Goal: Task Accomplishment & Management: Manage account settings

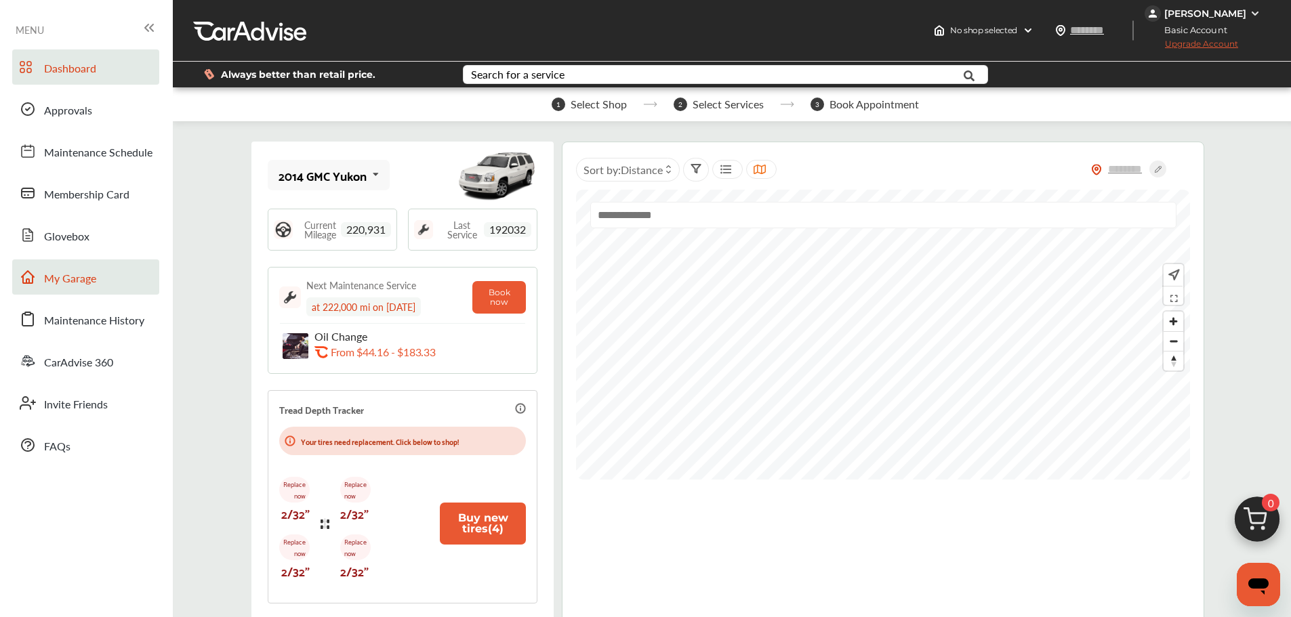
click at [108, 273] on link "My Garage" at bounding box center [85, 277] width 147 height 35
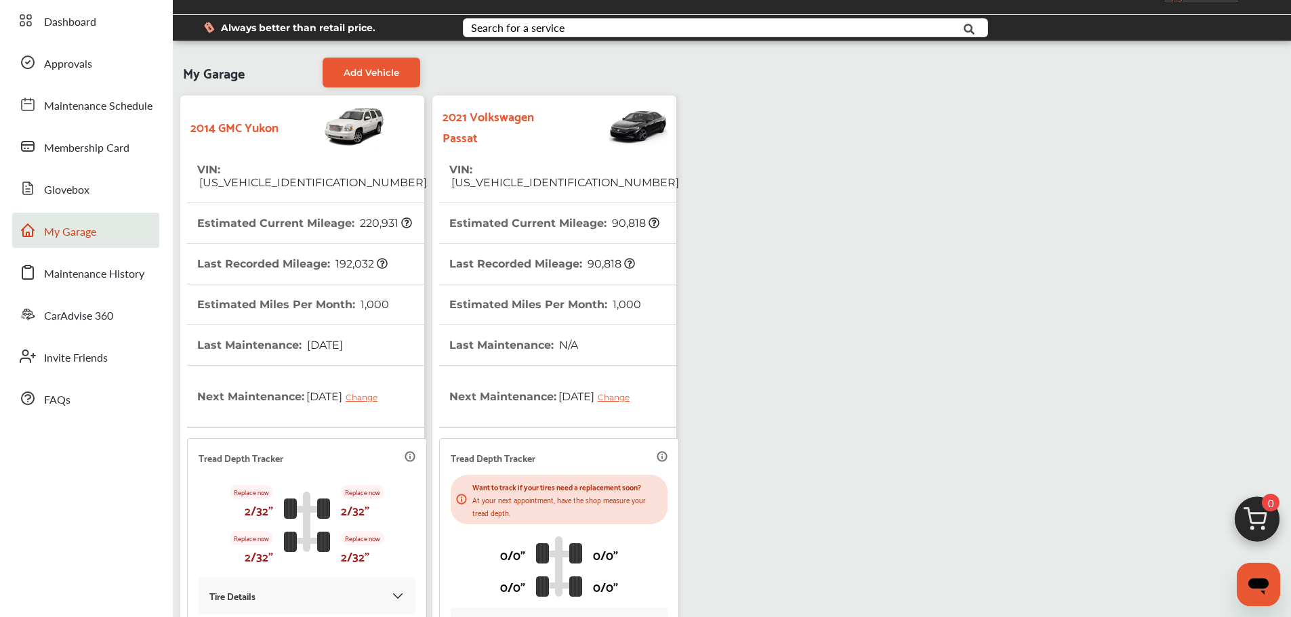
scroll to position [203, 0]
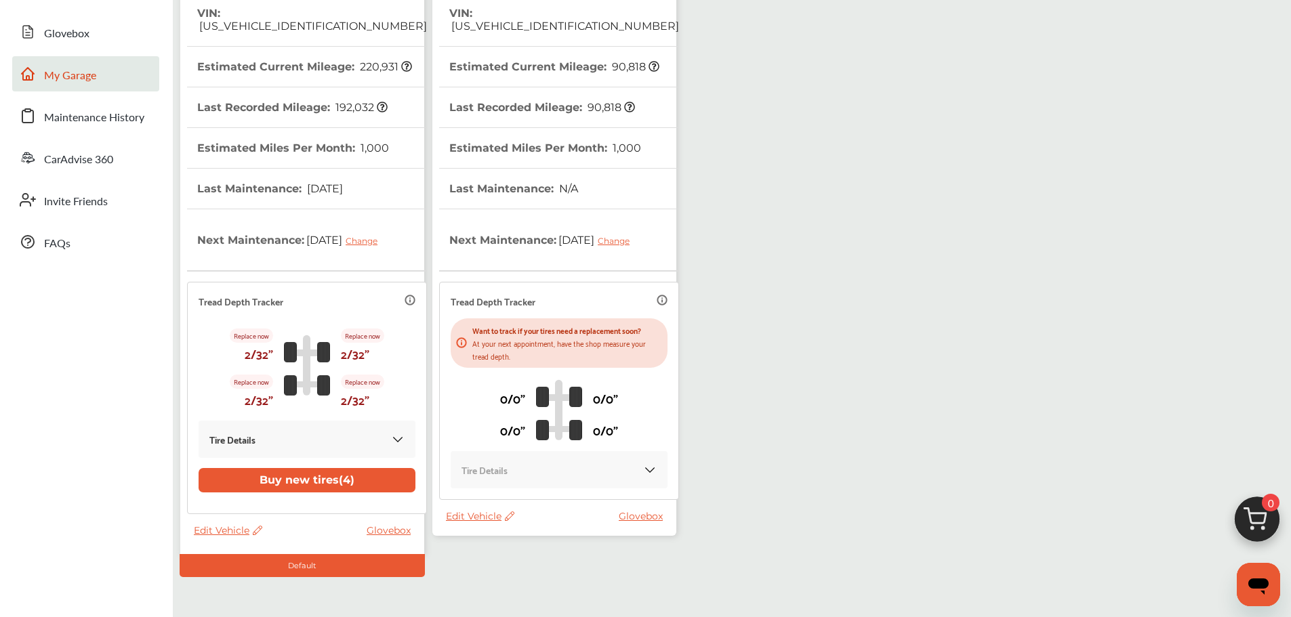
click at [483, 516] on span "Edit Vehicle" at bounding box center [480, 516] width 68 height 12
click at [530, 570] on div "Use this vehicle" at bounding box center [544, 573] width 122 height 21
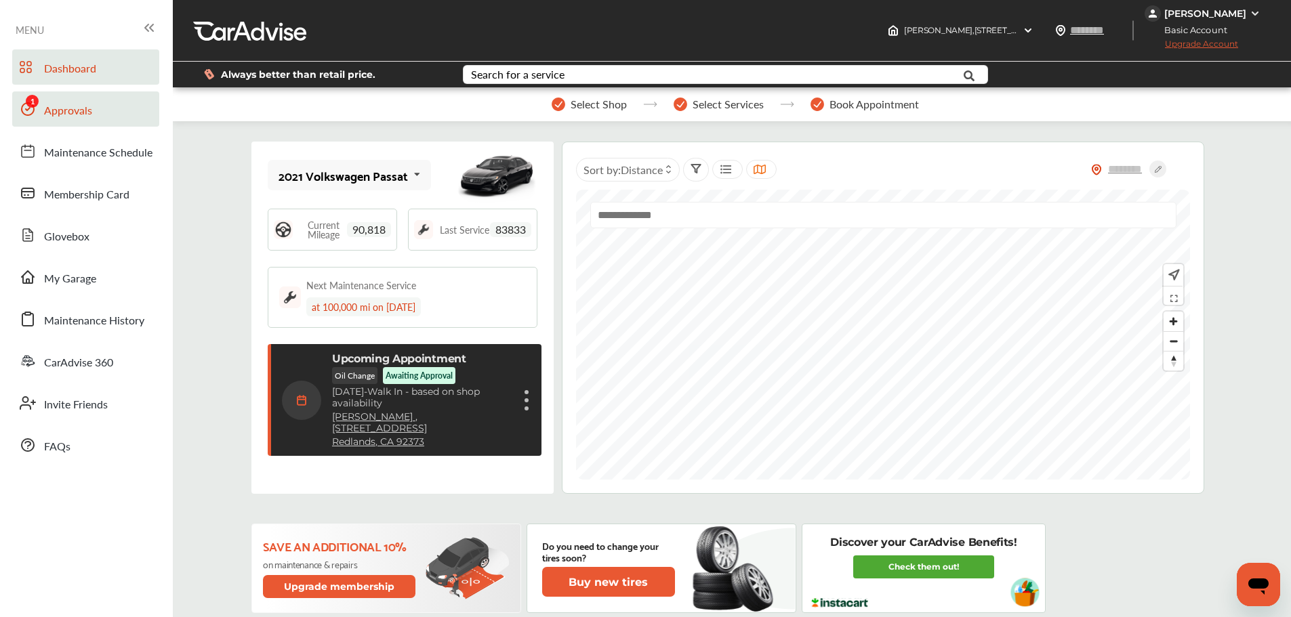
click at [44, 124] on link "Approvals" at bounding box center [85, 108] width 147 height 35
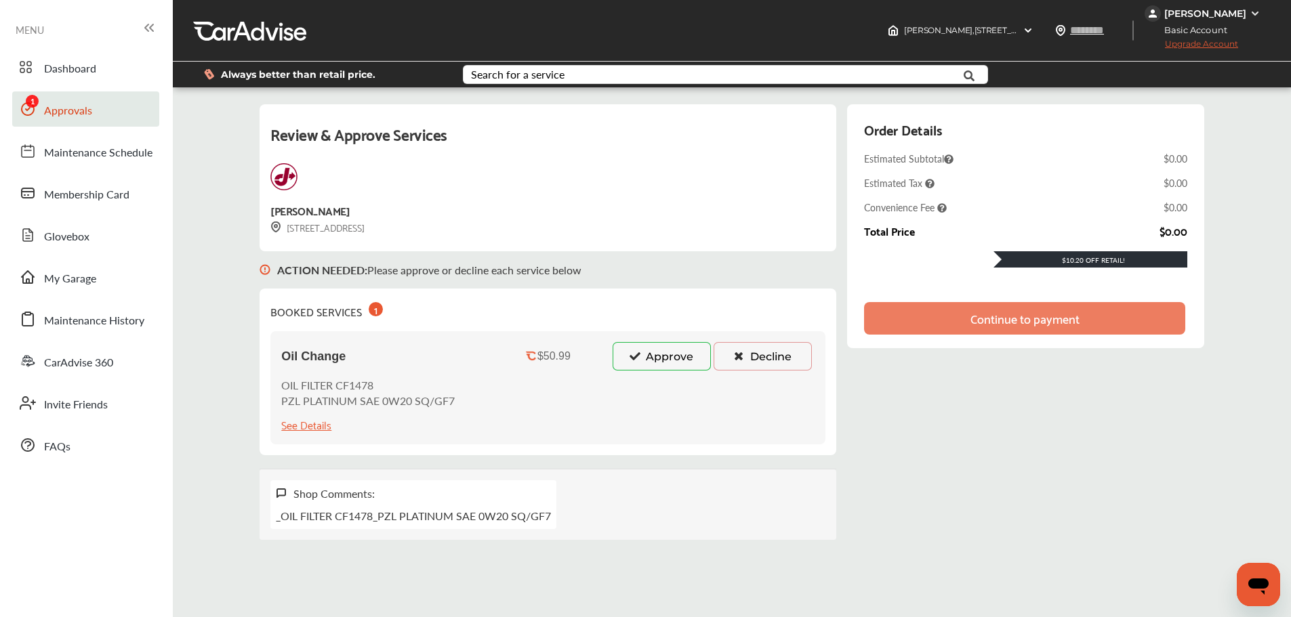
click at [674, 359] on button "Approve" at bounding box center [662, 356] width 98 height 28
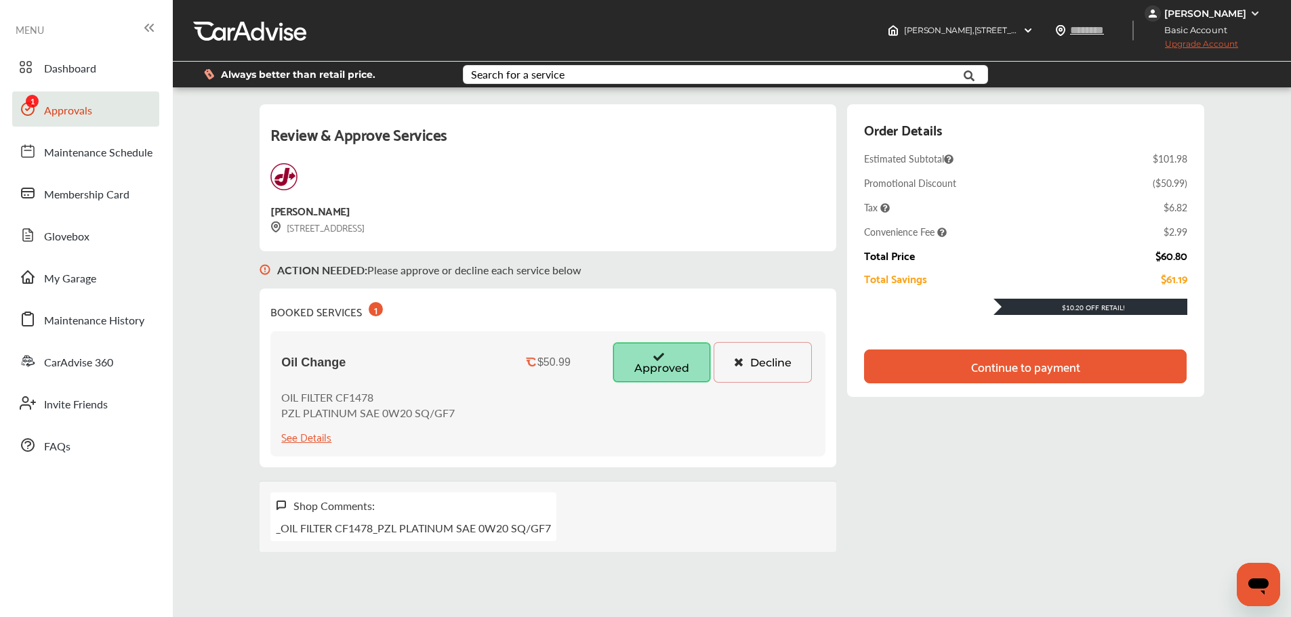
click at [981, 369] on div "Continue to payment" at bounding box center [1025, 367] width 109 height 14
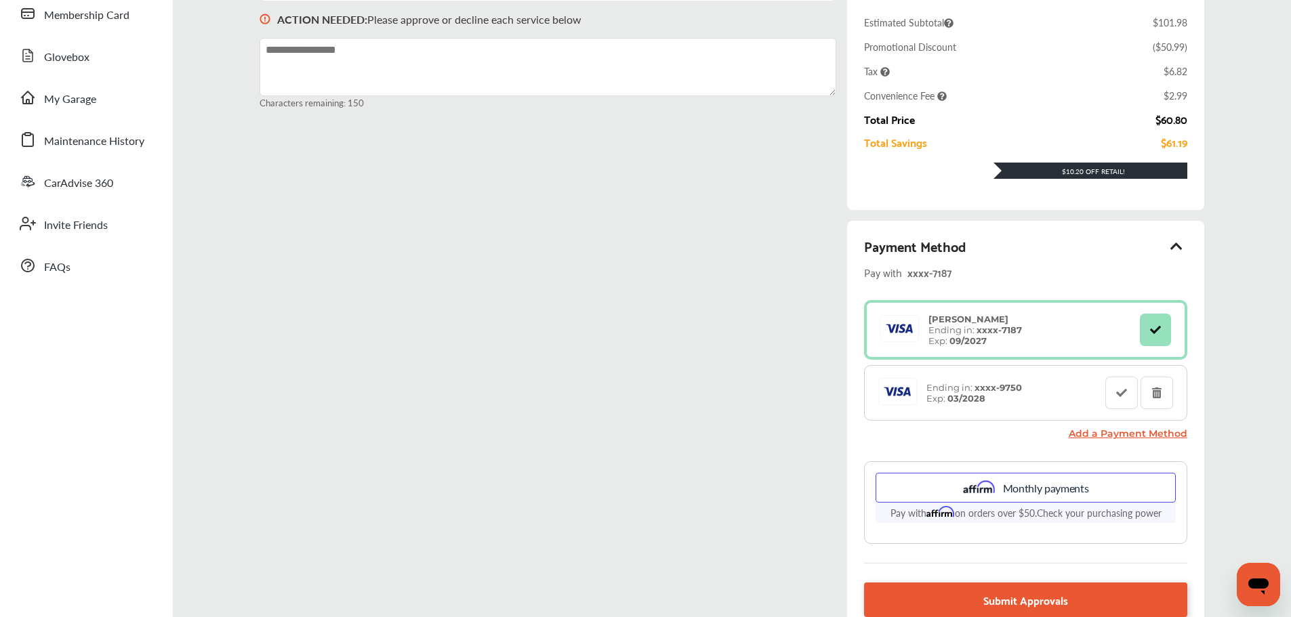
scroll to position [203, 0]
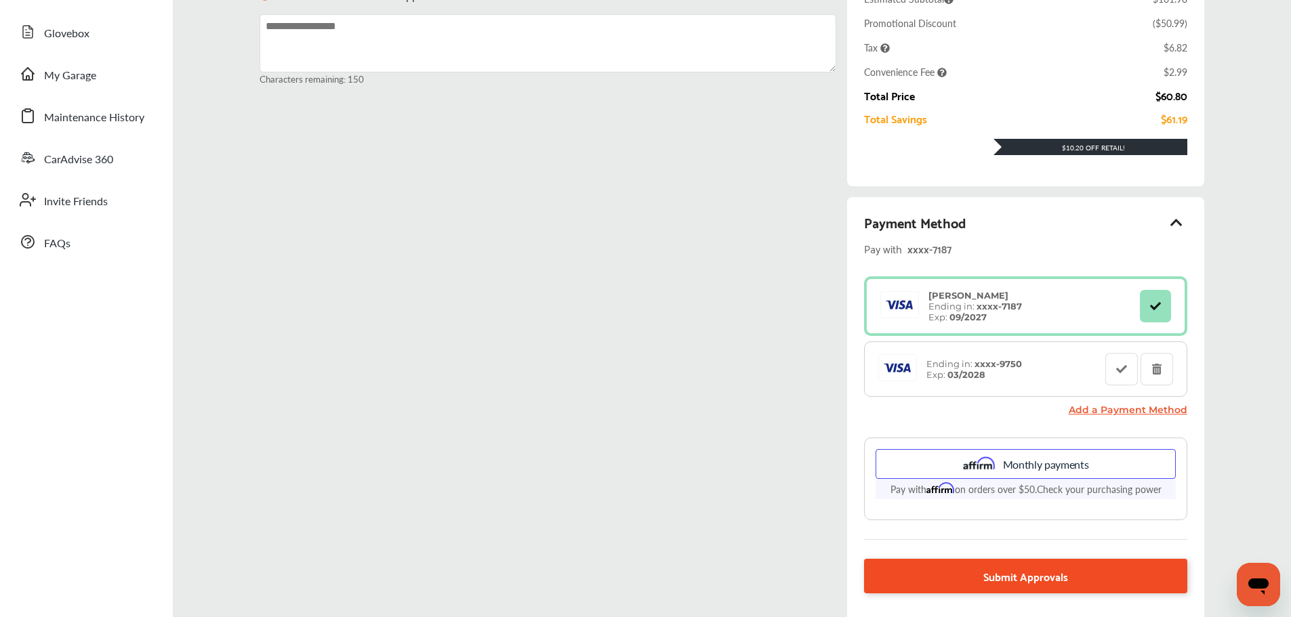
click at [1079, 583] on link "Submit Approvals" at bounding box center [1025, 576] width 323 height 35
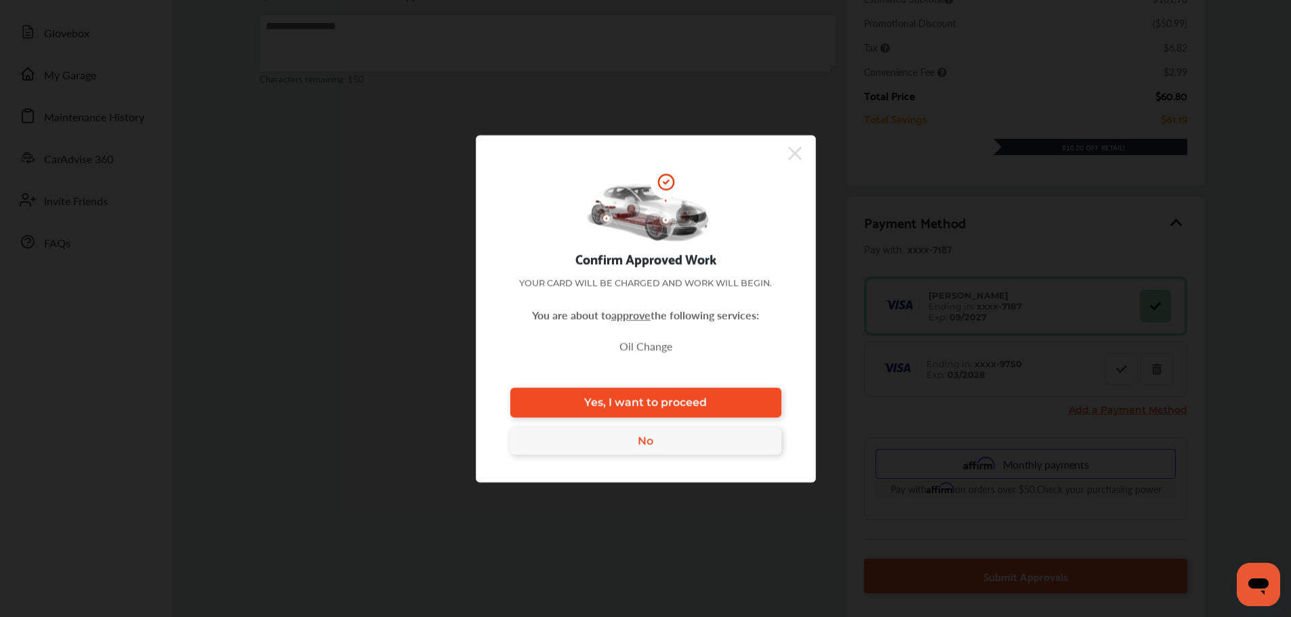
click at [693, 407] on span "Yes, I want to proceed" at bounding box center [645, 402] width 123 height 13
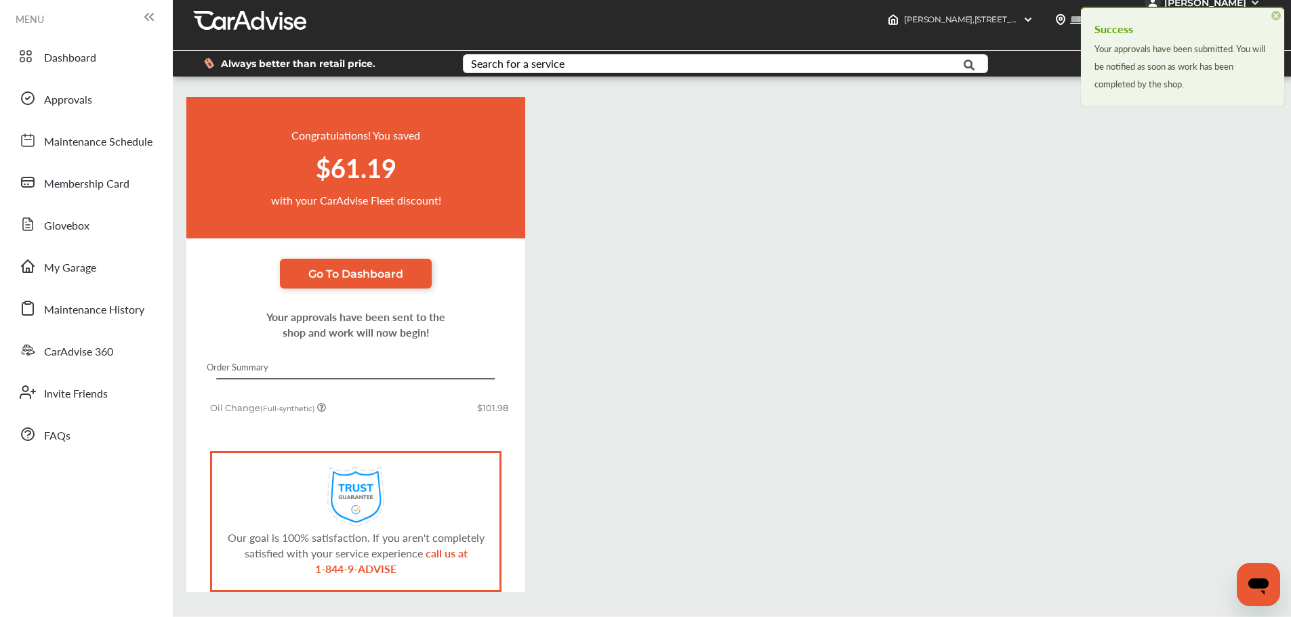
scroll to position [58, 0]
